Goal: Find contact information: Find contact information

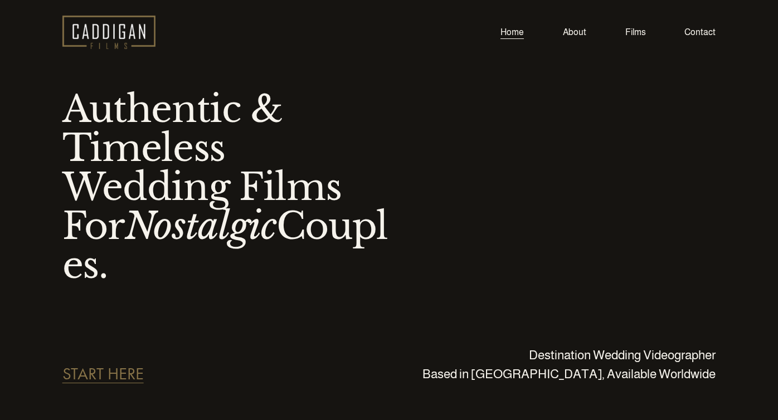
click at [642, 32] on link "Films" at bounding box center [636, 32] width 21 height 15
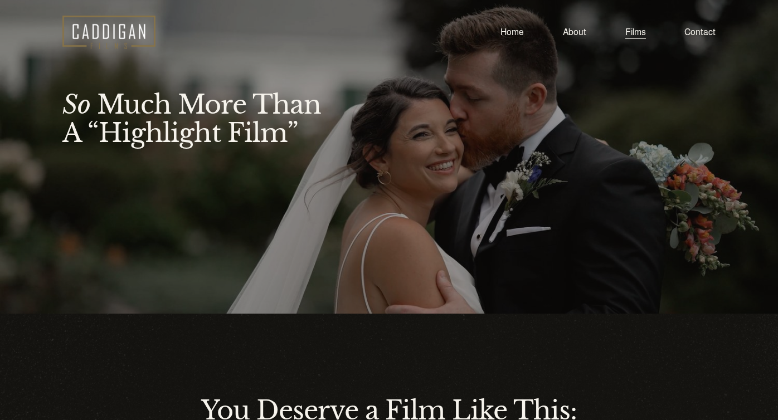
click at [694, 31] on link "Contact" at bounding box center [700, 32] width 31 height 15
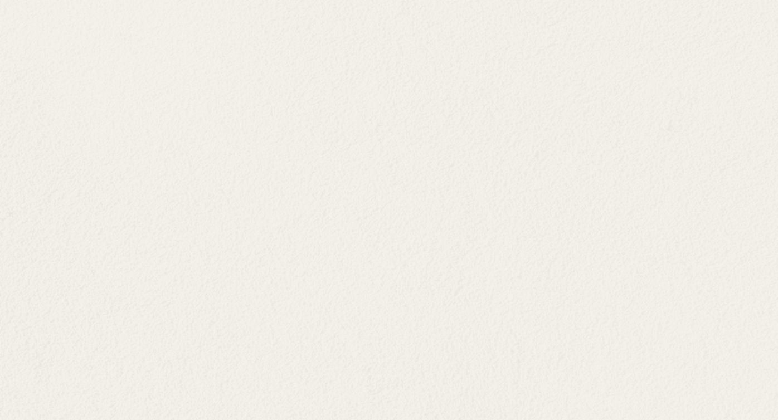
scroll to position [651, 0]
click at [177, 372] on div "Tell Me Your Love Story. Because I want to do my absolute best for every couple…" at bounding box center [389, 134] width 778 height 833
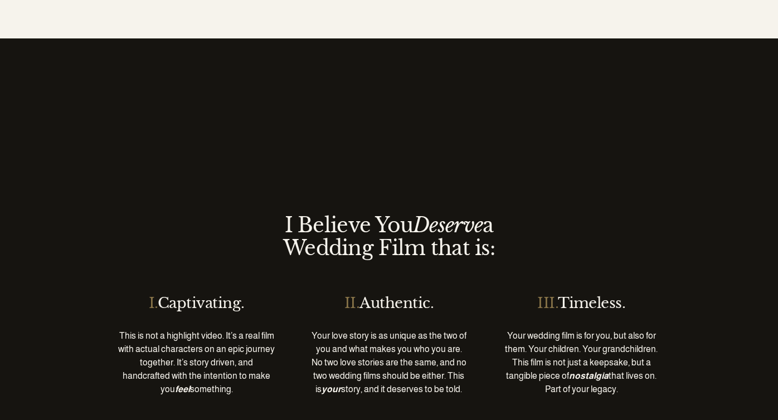
scroll to position [2208, 0]
